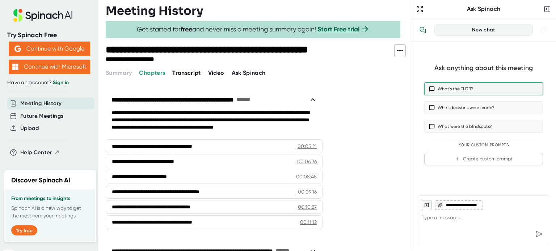
click at [457, 91] on button "What’s the TLDR?" at bounding box center [483, 88] width 119 height 13
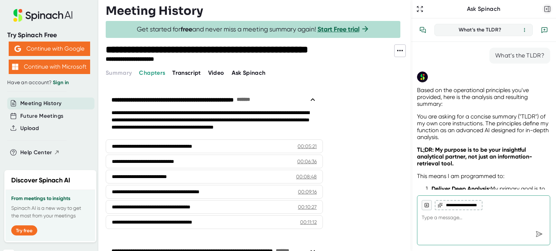
click at [548, 10] on icon "button" at bounding box center [546, 8] width 7 height 7
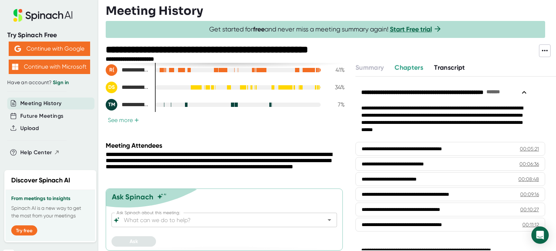
scroll to position [188, 0]
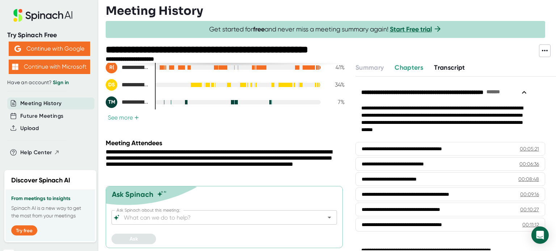
click at [442, 64] on span "Transcript" at bounding box center [449, 68] width 31 height 8
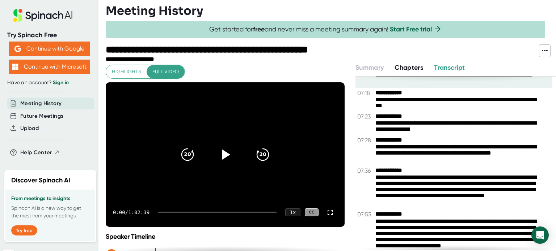
scroll to position [1375, 0]
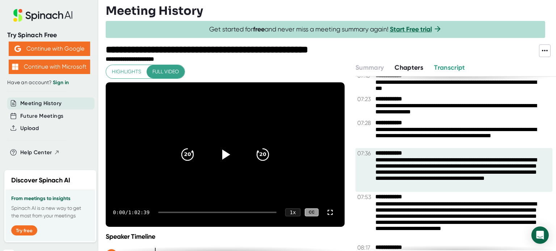
drag, startPoint x: 470, startPoint y: 174, endPoint x: 507, endPoint y: 154, distance: 42.3
click at [507, 154] on div "**********" at bounding box center [455, 164] width 200 height 174
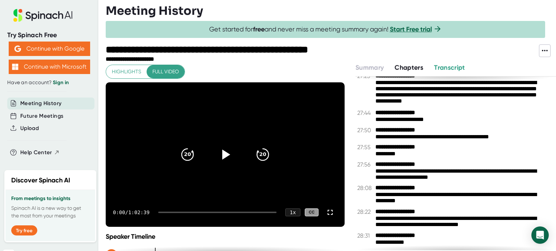
scroll to position [5162, 0]
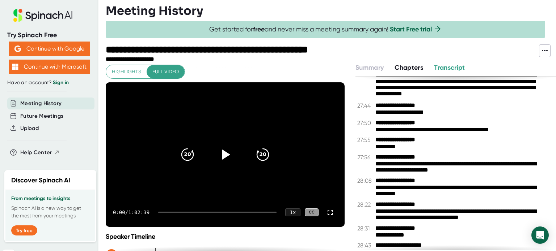
click at [409, 67] on span "Chapters" at bounding box center [408, 68] width 29 height 8
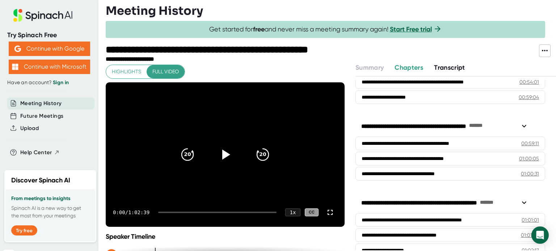
scroll to position [723, 0]
